Goal: Find specific page/section: Find specific page/section

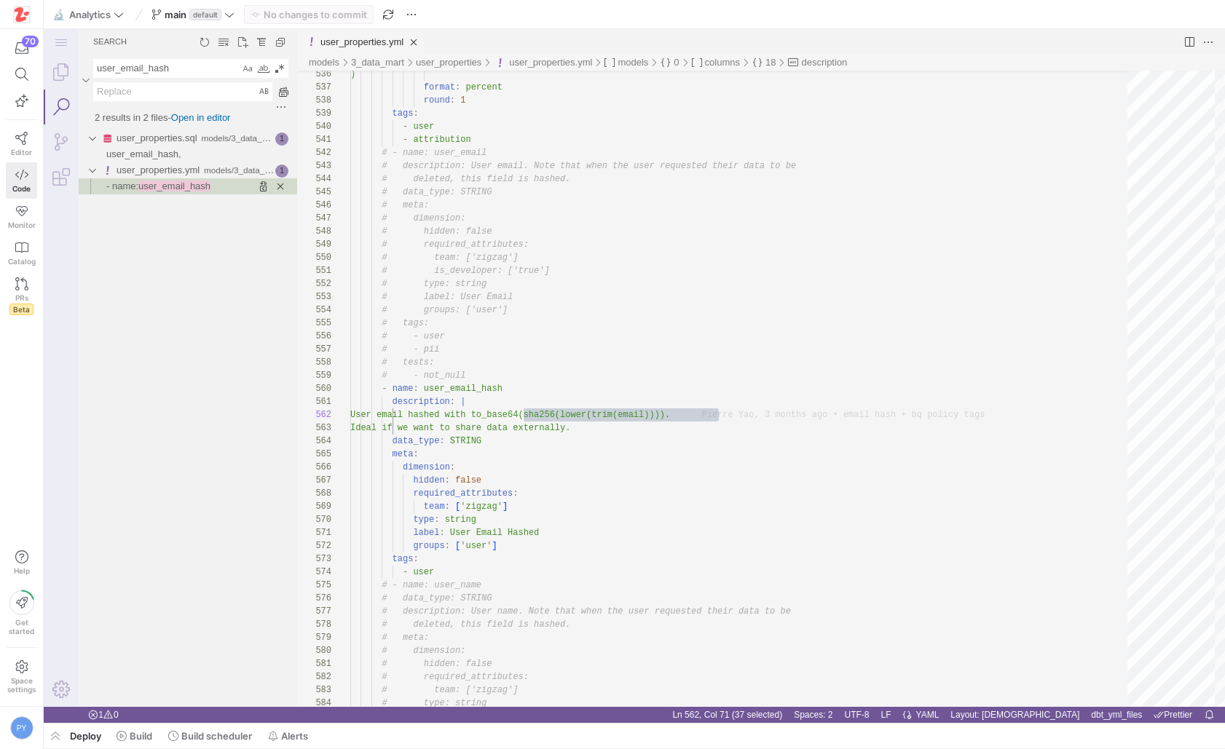
scroll to position [13, 368]
click at [158, 76] on textarea "user_email_hash" at bounding box center [167, 68] width 146 height 17
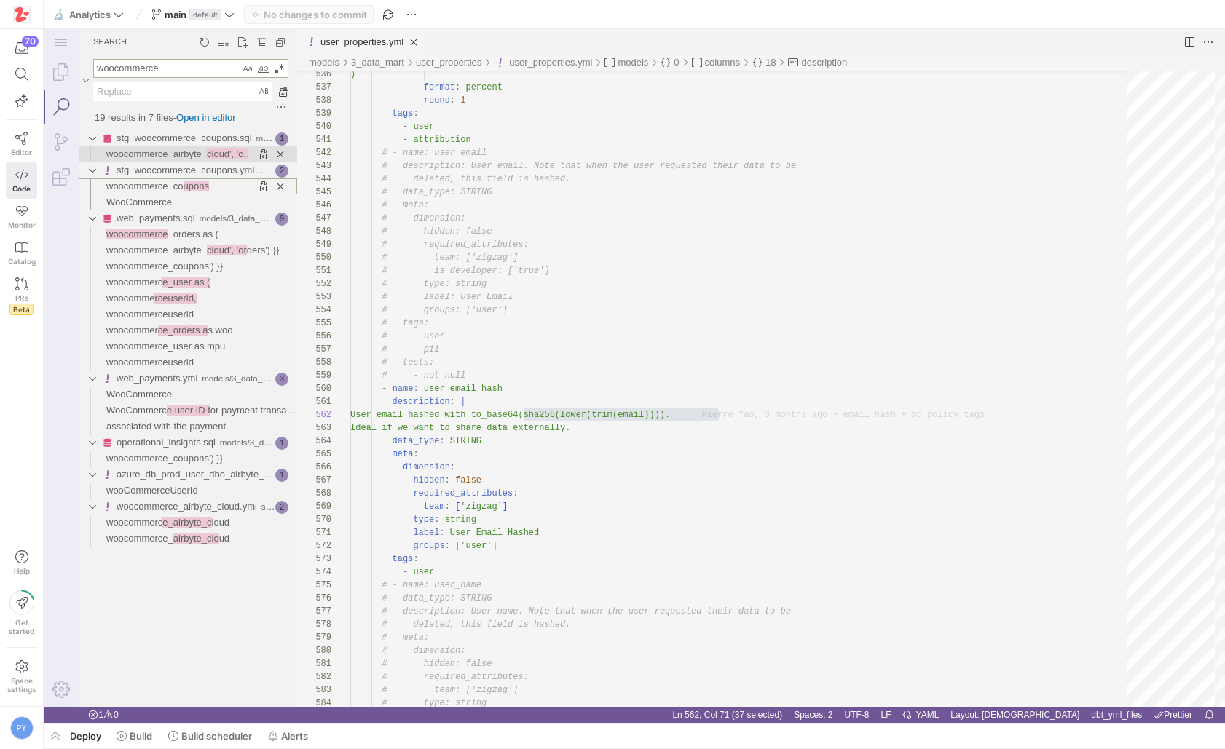
click at [184, 158] on span "woocommerce_airbyte_" at bounding box center [156, 154] width 100 height 11
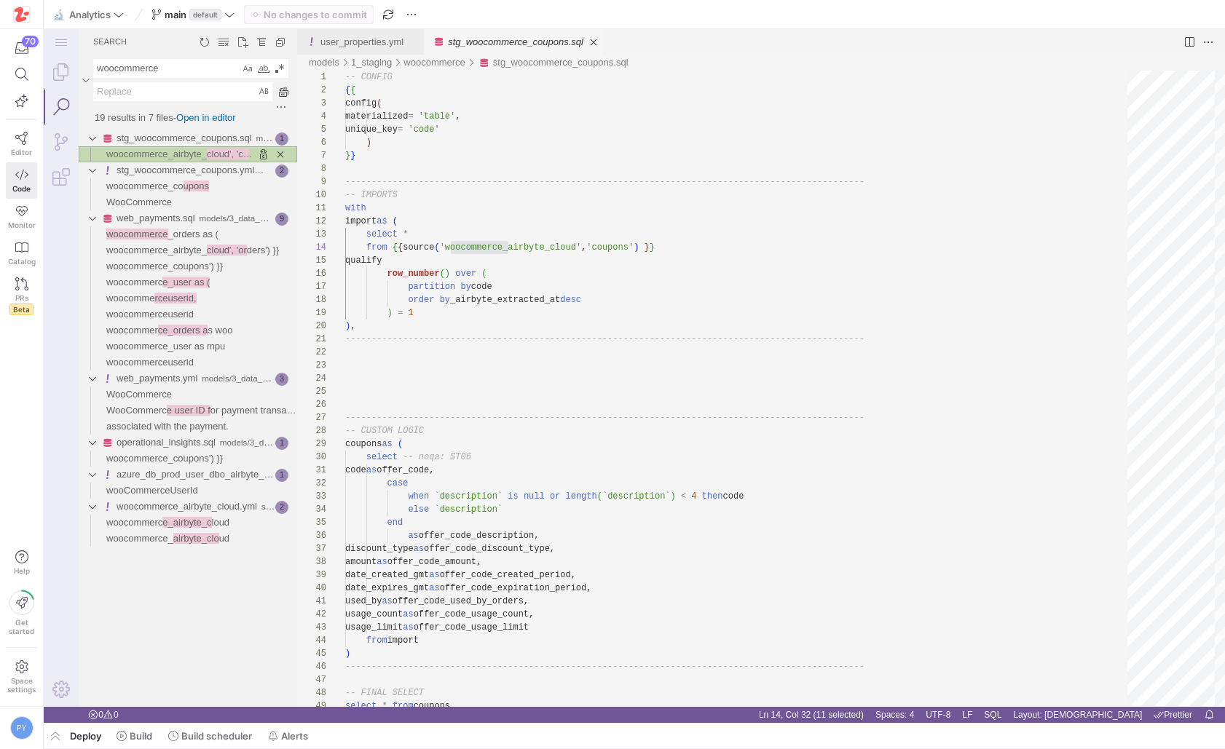
scroll to position [131, 163]
click at [171, 47] on ul "Search actions" at bounding box center [210, 41] width 161 height 25
click at [167, 63] on textarea "woocommerce" at bounding box center [167, 68] width 146 height 17
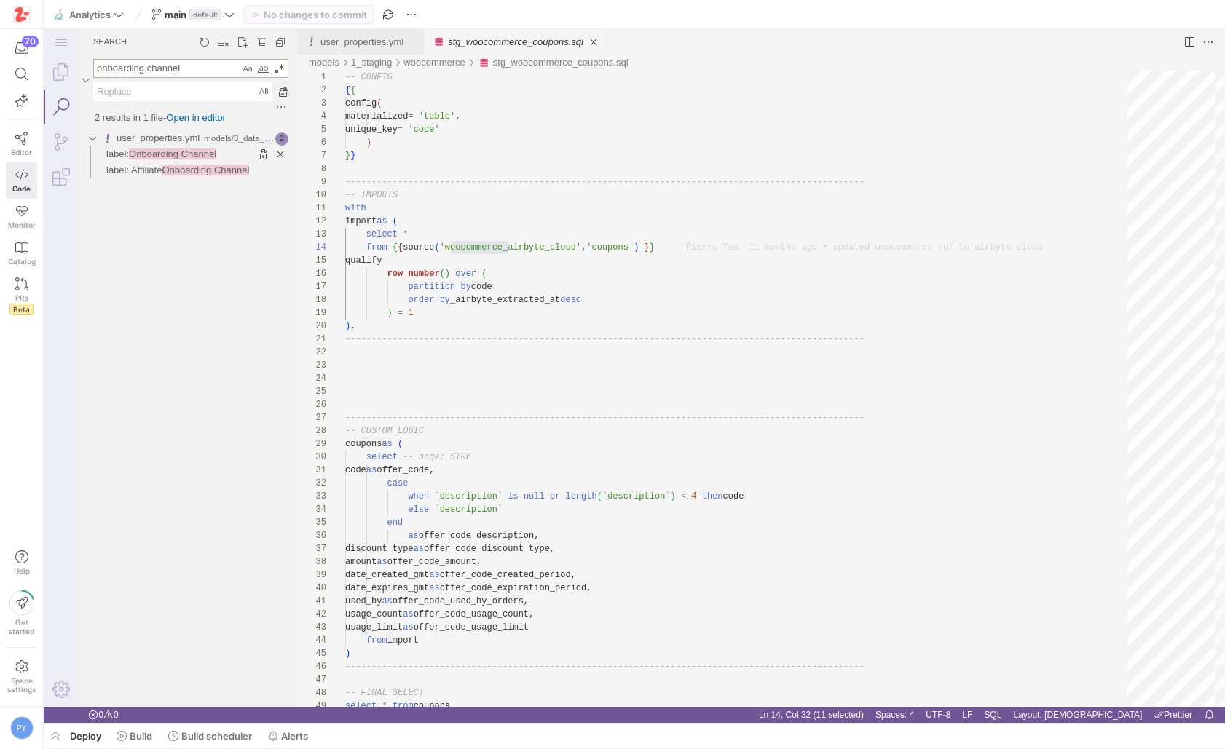
type textarea "onboarding channel"
click at [189, 159] on span "Onboarding Channel" at bounding box center [172, 154] width 87 height 11
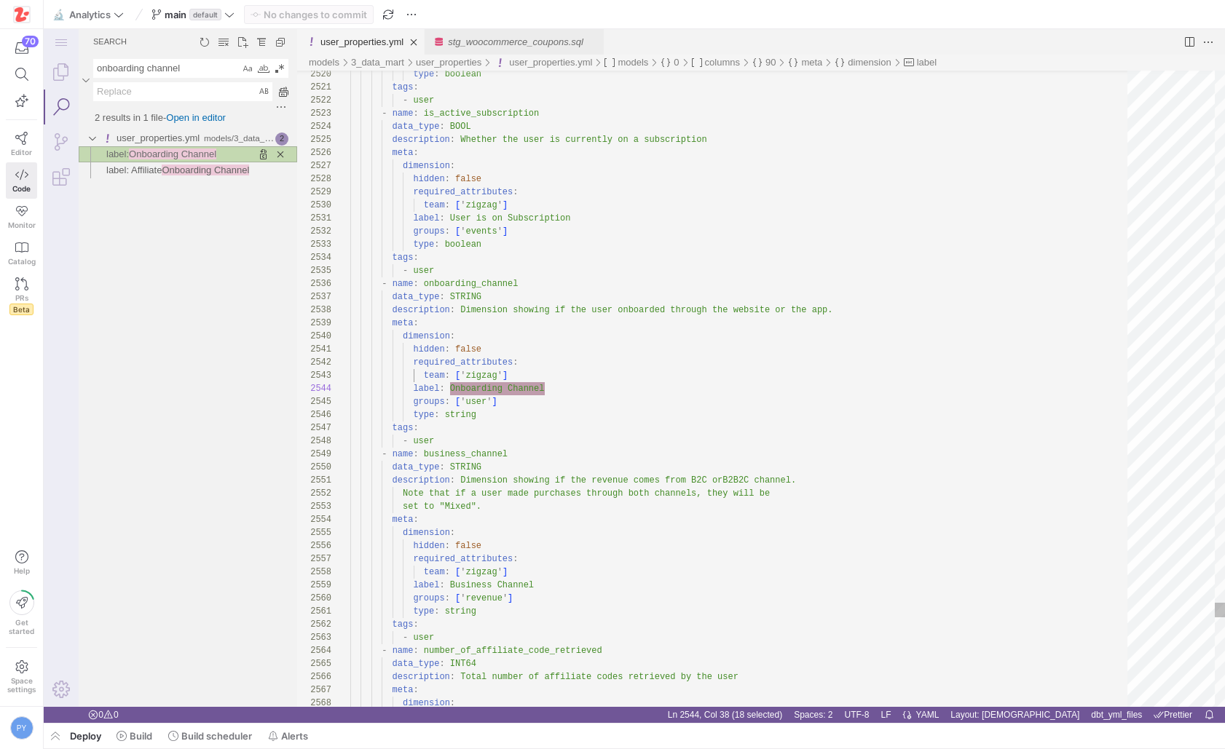
scroll to position [131, 194]
click at [187, 169] on span "Onboarding Channel" at bounding box center [205, 170] width 87 height 11
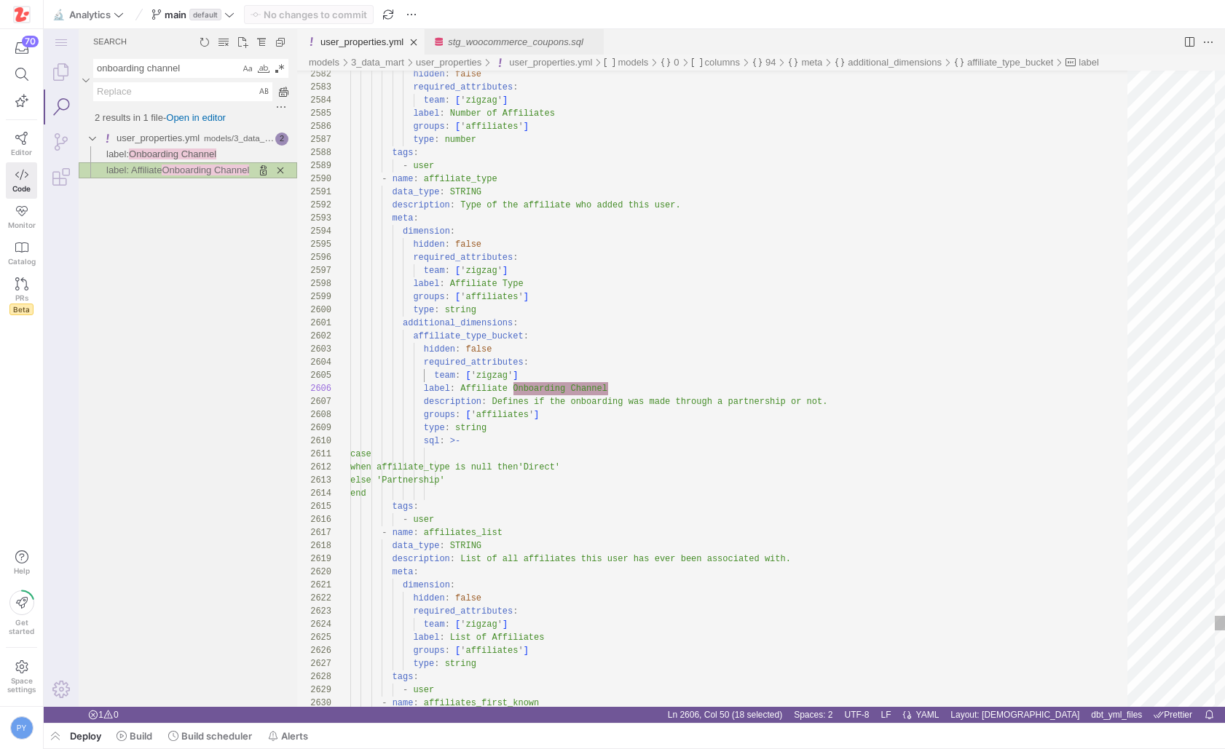
scroll to position [131, 258]
click at [189, 159] on span "Onboarding Channel" at bounding box center [172, 154] width 87 height 11
type textarea "hidden: false required_attributes: team: ['zigzag'] label: Onboarding Channel g…"
